Goal: Task Accomplishment & Management: Manage account settings

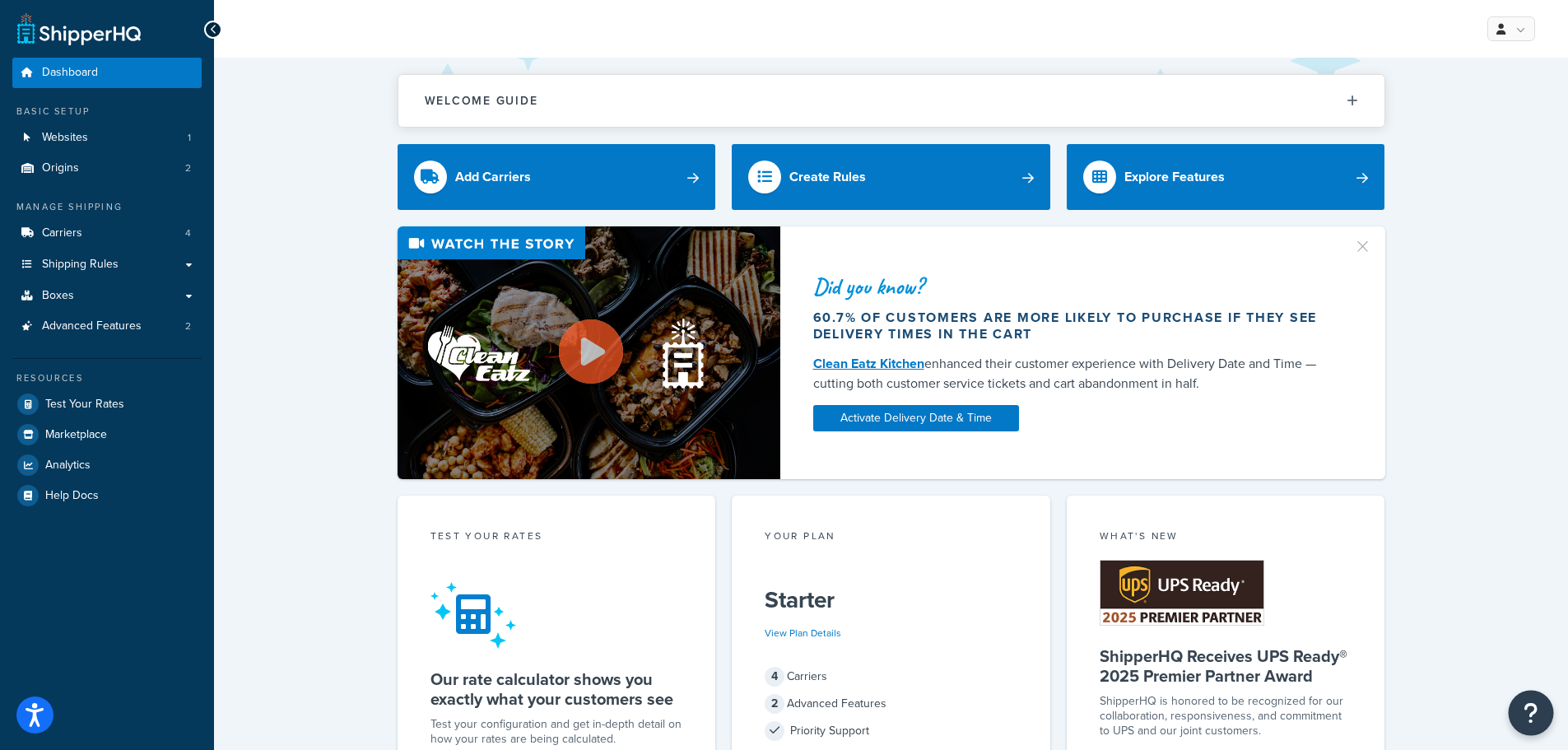
click at [1535, 707] on icon "Open Resource Center" at bounding box center [1531, 712] width 16 height 23
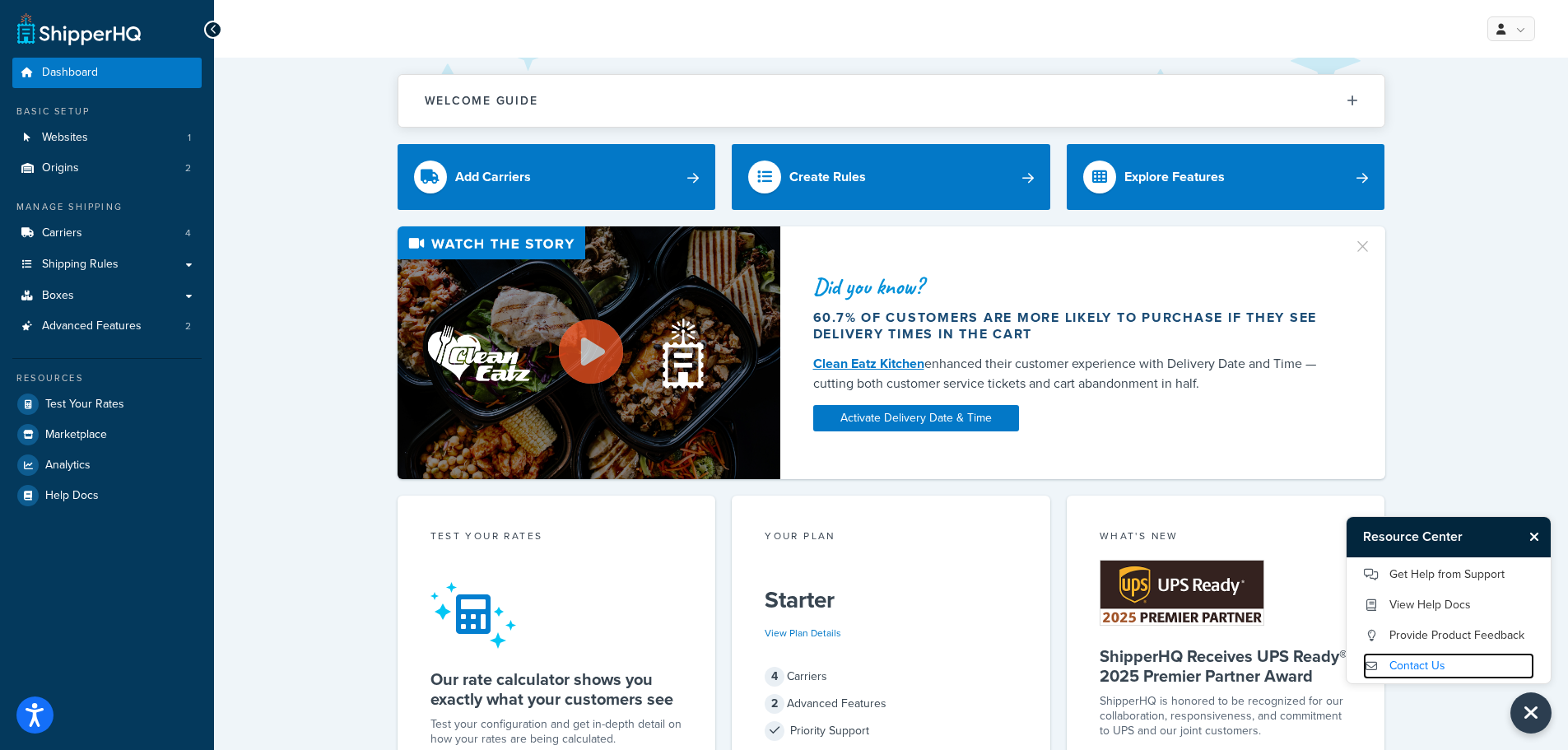
click at [1439, 663] on link "Contact Us" at bounding box center [1448, 666] width 171 height 27
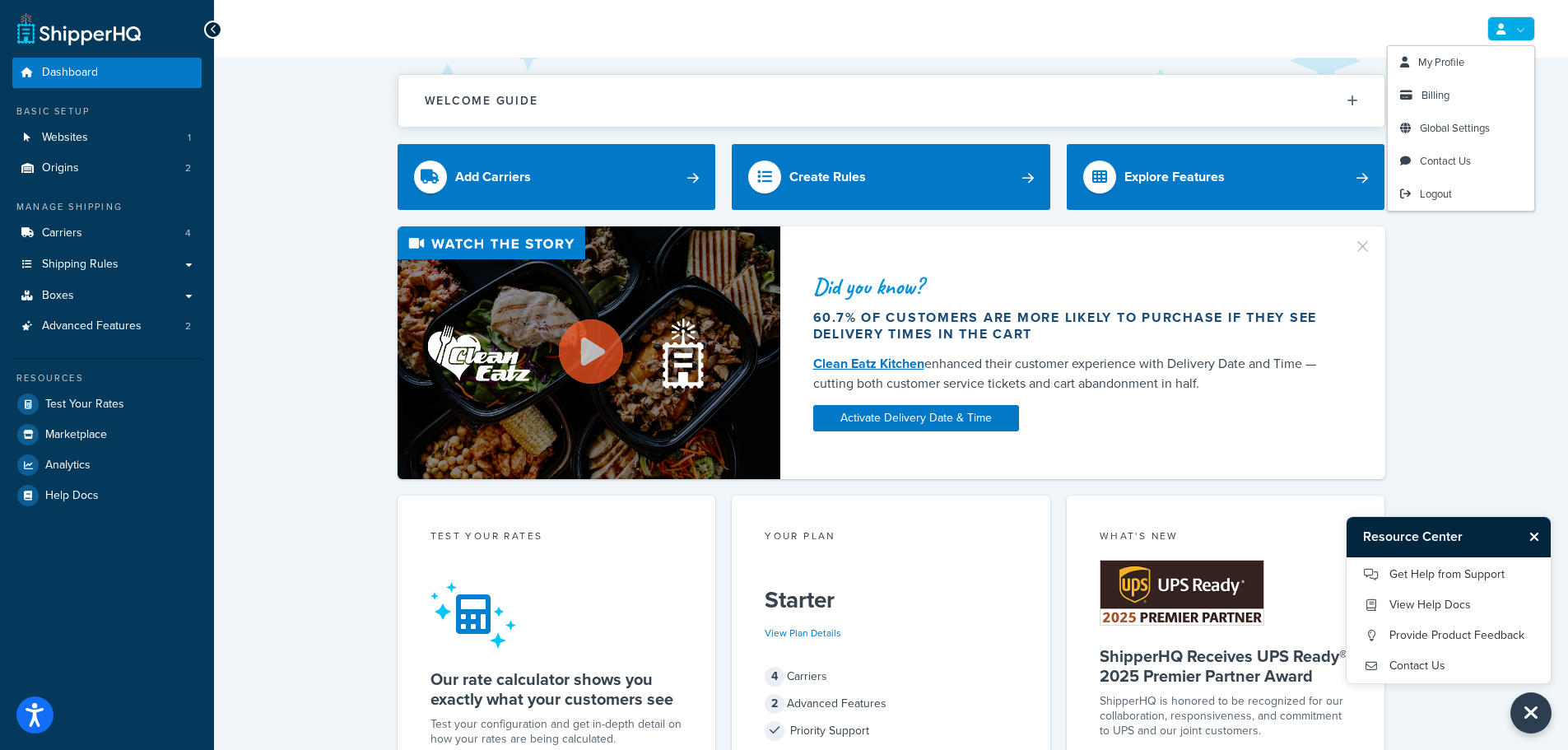
click at [1528, 24] on link at bounding box center [1510, 28] width 48 height 25
click at [1454, 64] on span "My Profile" at bounding box center [1440, 62] width 46 height 16
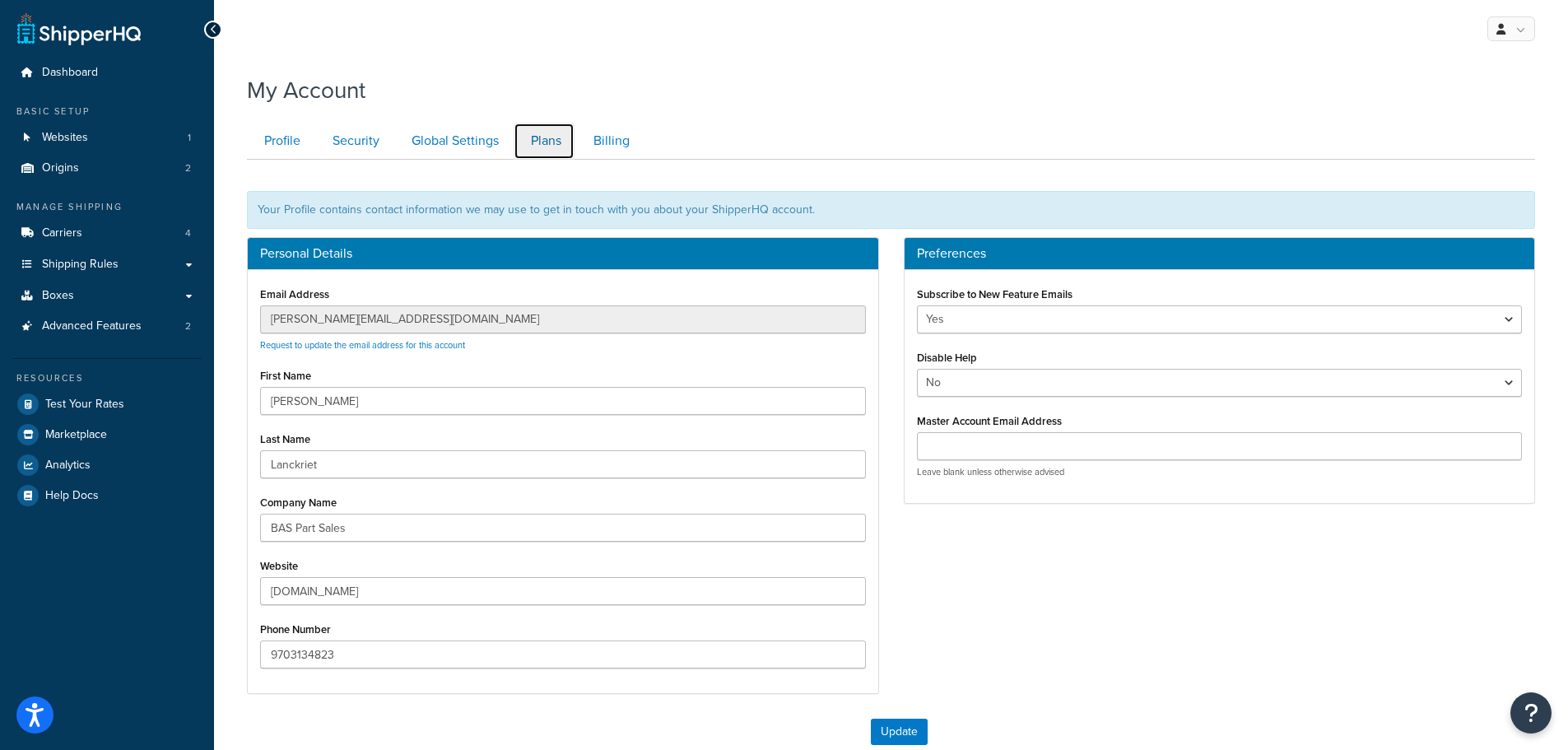
click at [537, 142] on link "Plans" at bounding box center [544, 141] width 61 height 37
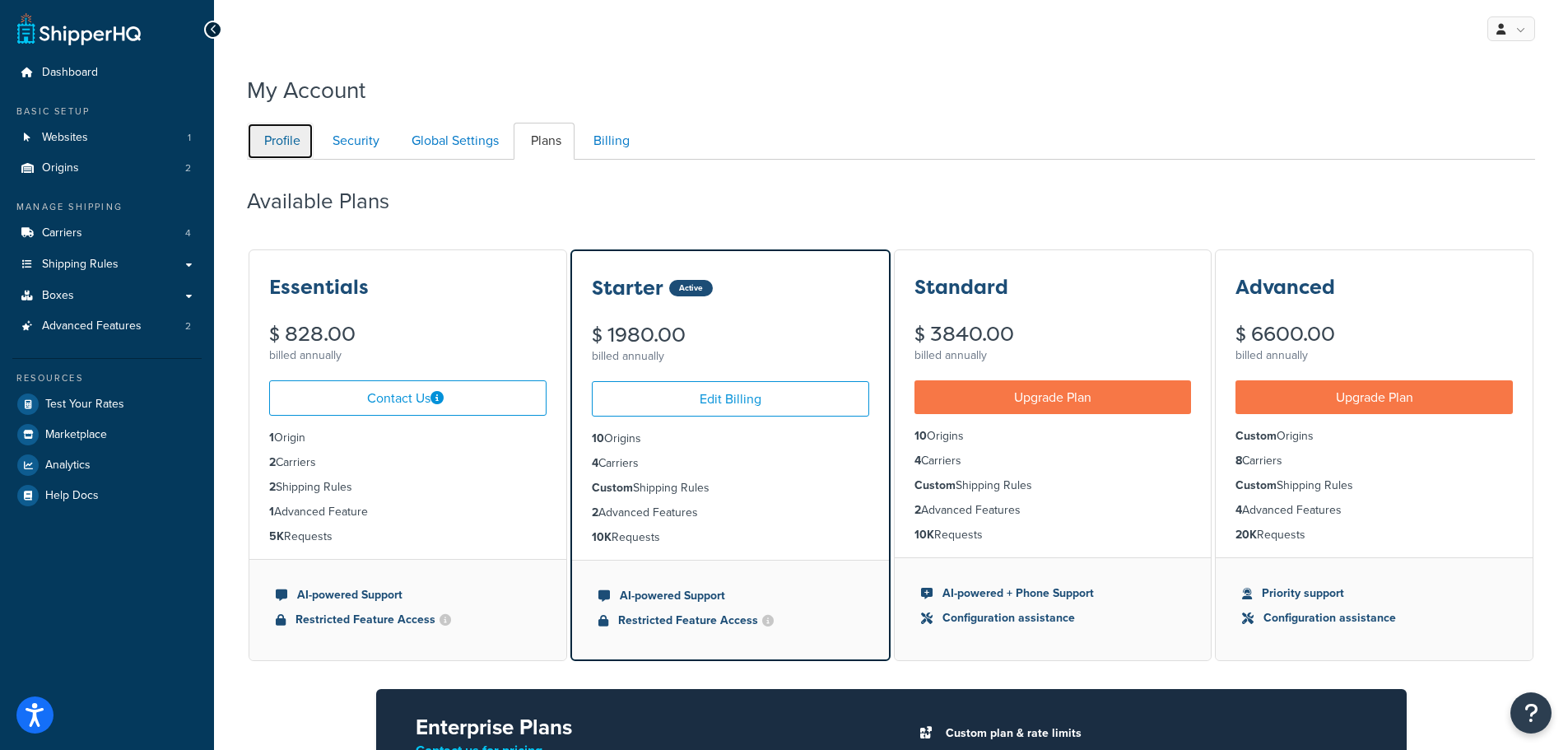
click at [287, 140] on link "Profile" at bounding box center [281, 141] width 67 height 37
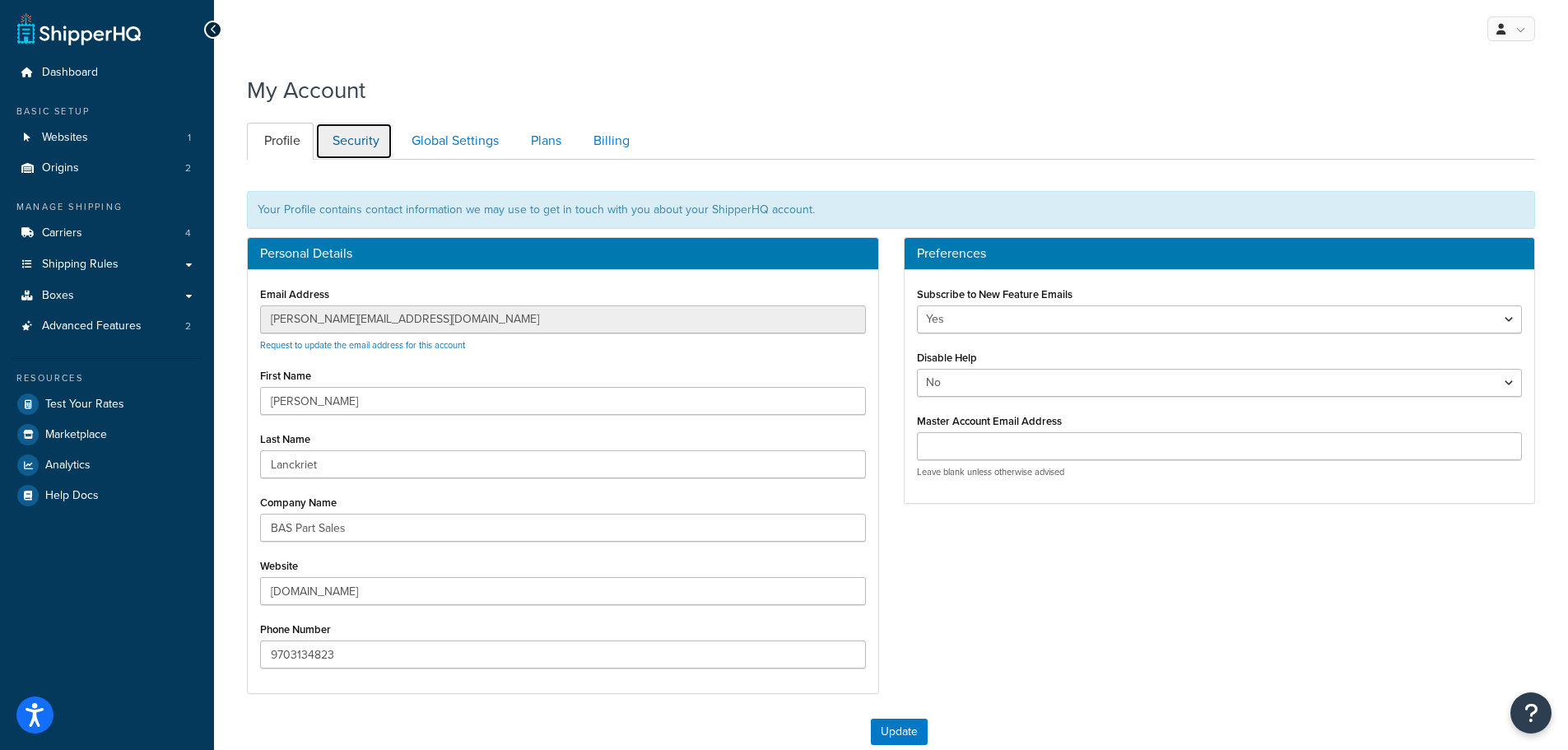
click at [363, 139] on link "Security" at bounding box center [353, 141] width 78 height 37
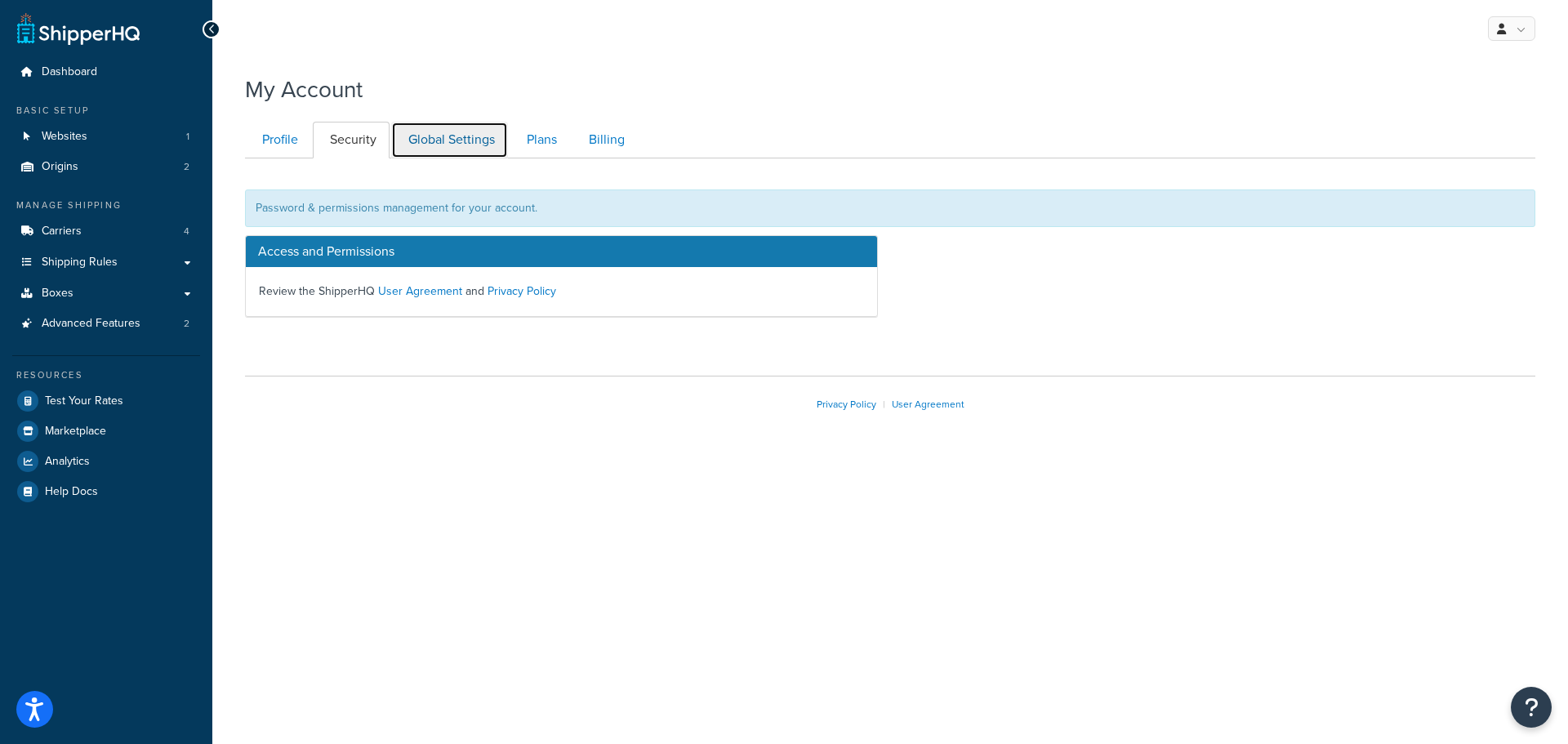
click at [457, 144] on link "Global Settings" at bounding box center [450, 140] width 117 height 37
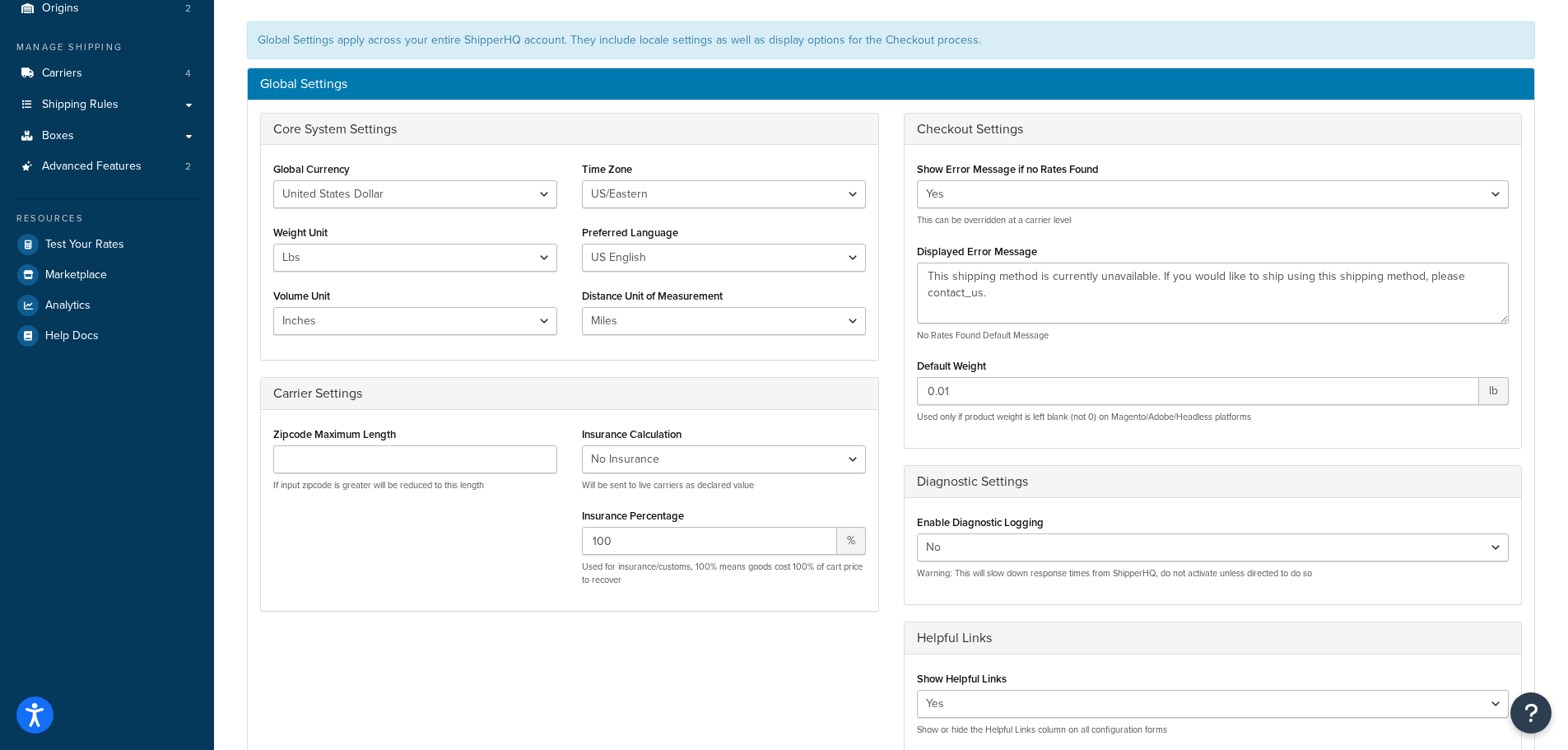
scroll to position [78, 0]
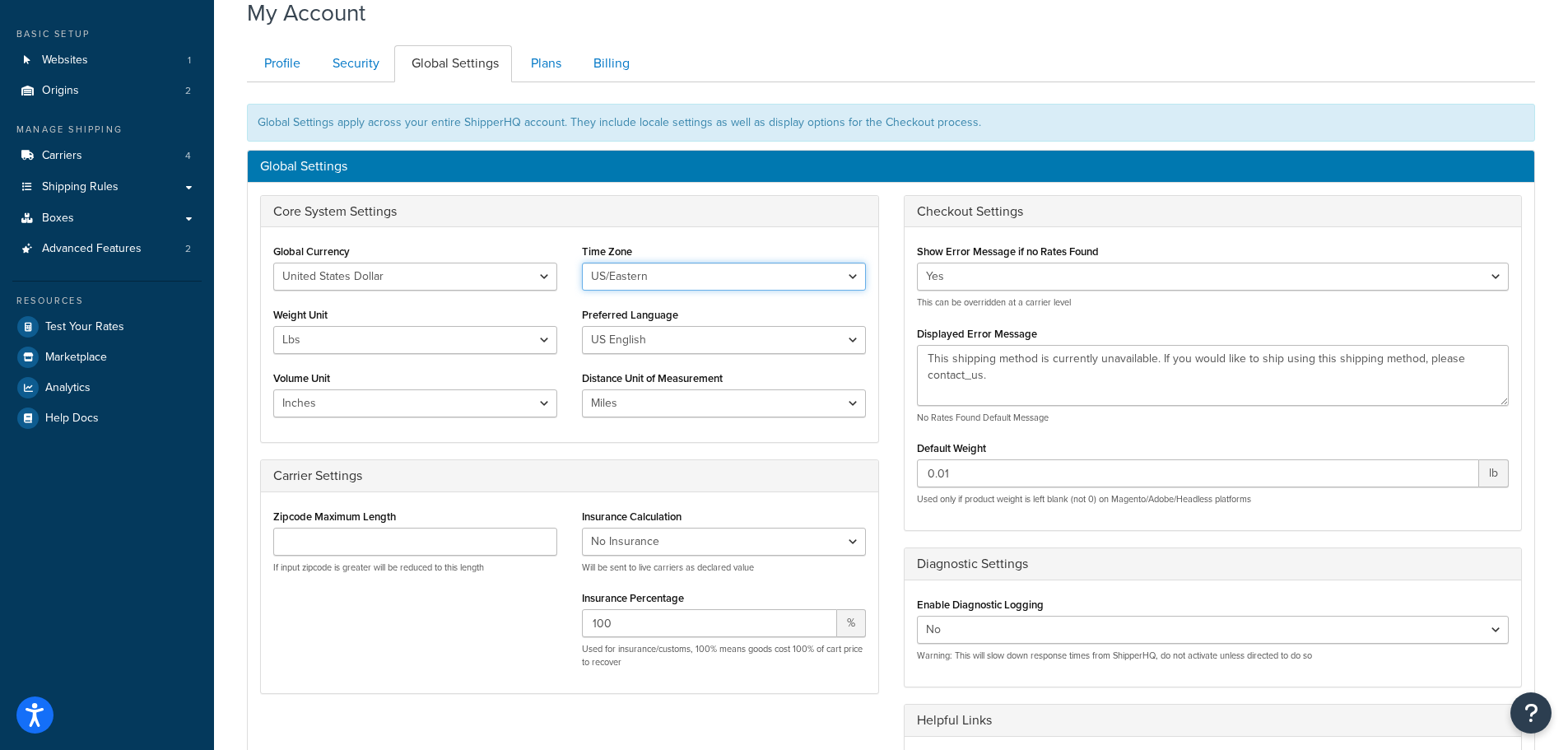
click at [688, 272] on select "US/Hawaii US/Alaska US/Pacific US/Central US/Mountain US/Eastern US/Arizona Afr…" at bounding box center [723, 277] width 284 height 28
select select "US/Mountain"
click at [582, 263] on select "US/Hawaii US/Alaska US/Pacific US/Central US/Mountain US/Eastern US/Arizona Afr…" at bounding box center [723, 277] width 284 height 28
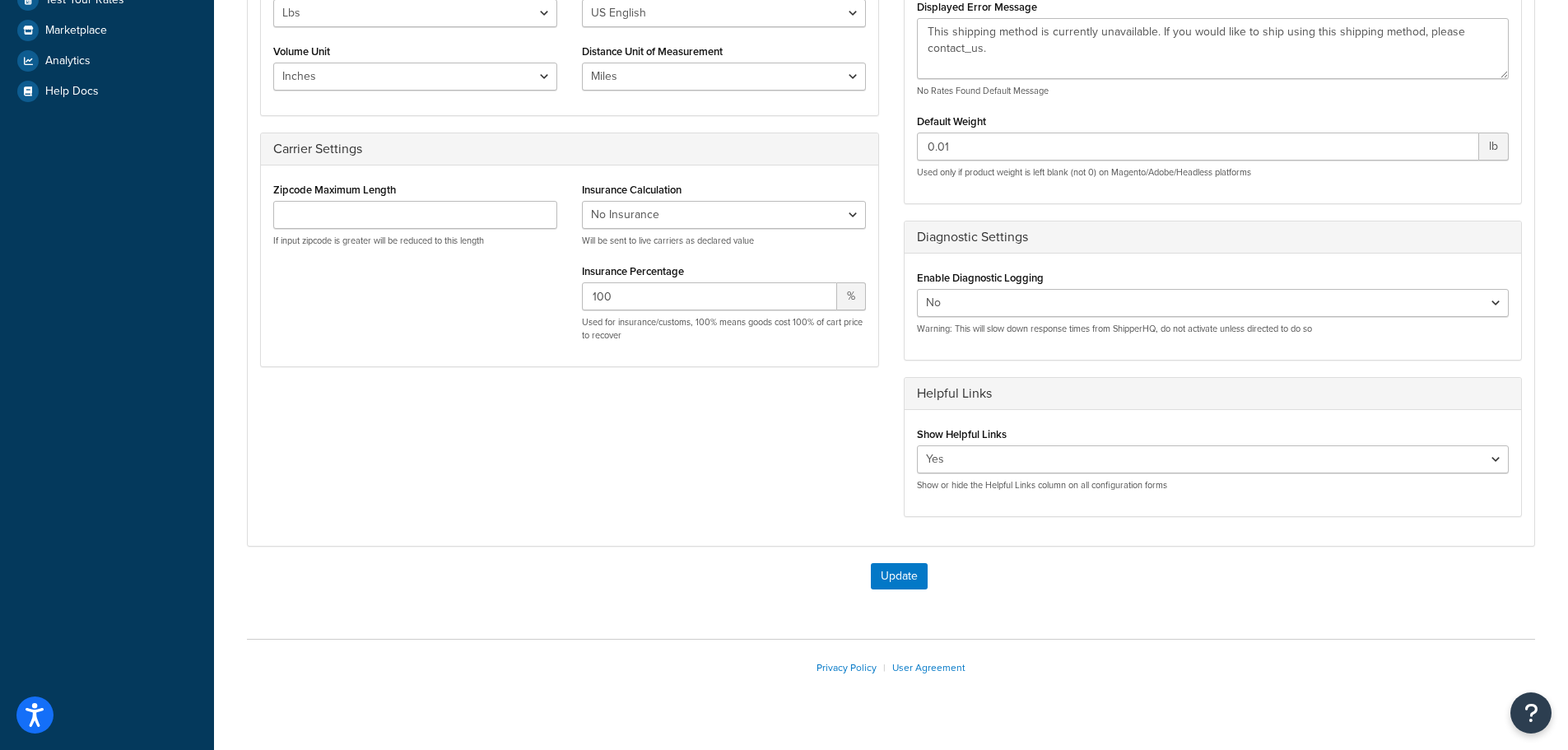
scroll to position [406, 0]
click at [914, 574] on button "Update" at bounding box center [899, 573] width 57 height 27
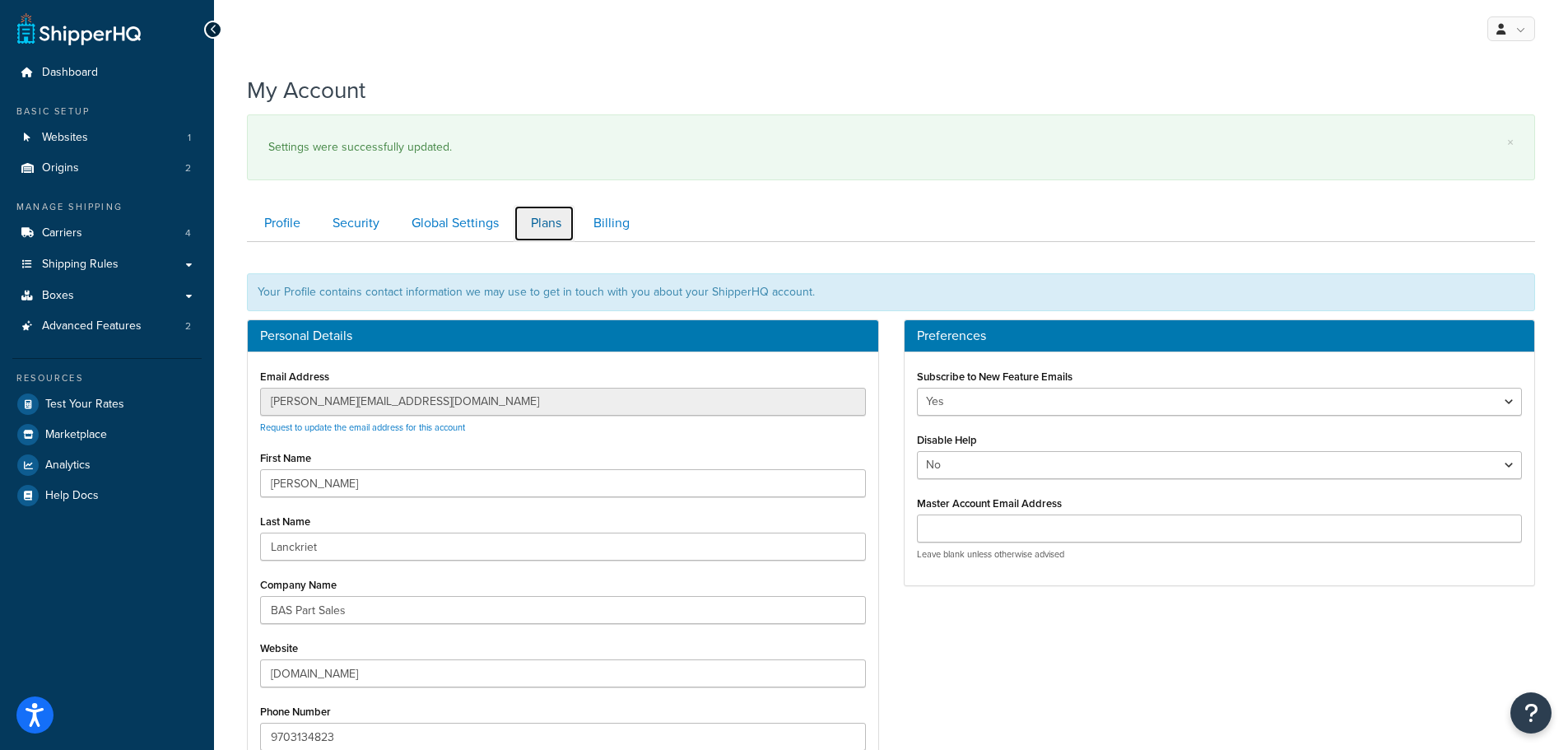
click at [556, 223] on link "Plans" at bounding box center [544, 224] width 61 height 37
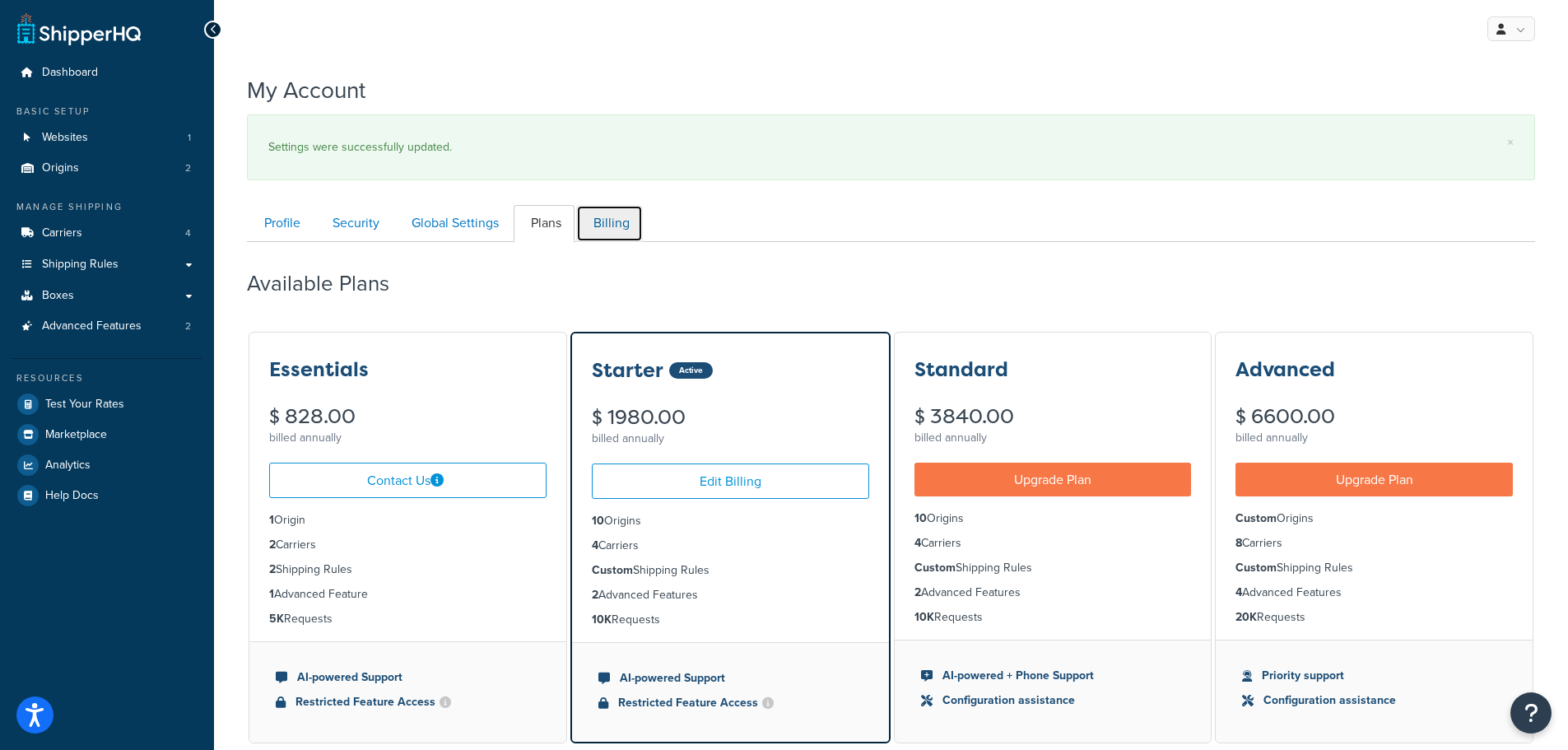
click at [603, 221] on link "Billing" at bounding box center [609, 224] width 67 height 37
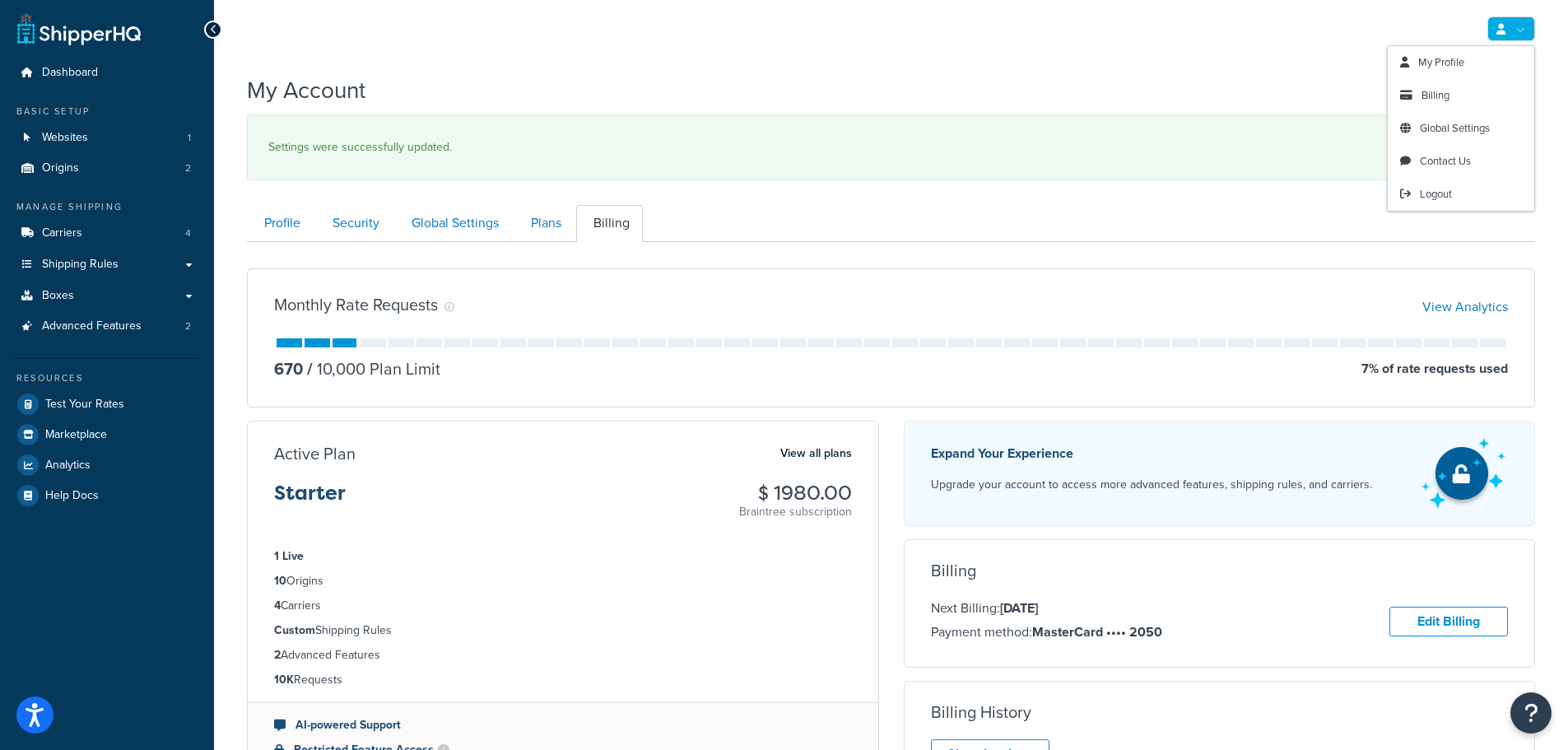
click at [1501, 29] on icon at bounding box center [1500, 28] width 9 height 11
click at [1155, 50] on div "My Profile Billing Global Settings Contact Us Logout" at bounding box center [890, 28] width 1353 height 58
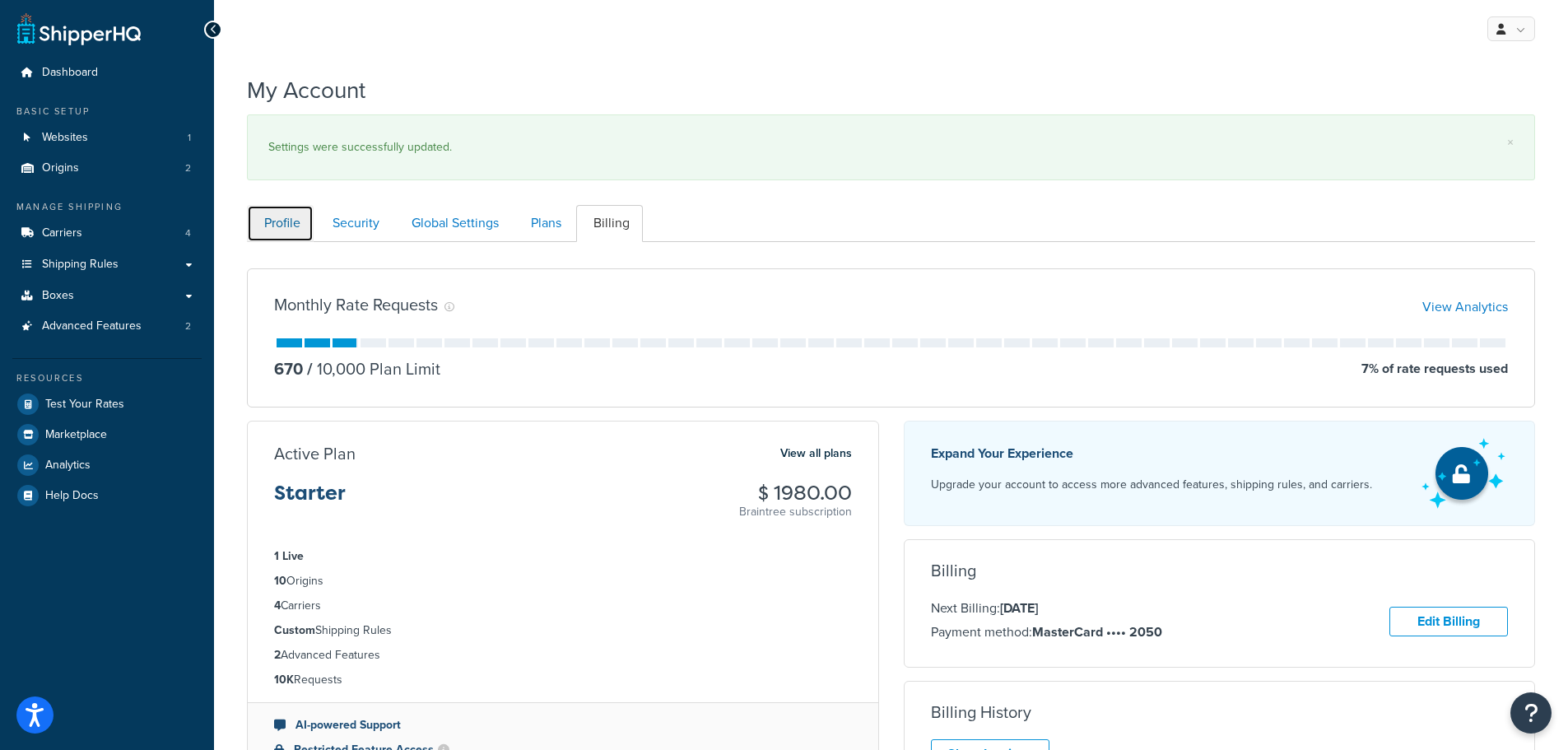
click at [288, 223] on link "Profile" at bounding box center [281, 224] width 67 height 37
